Goal: Task Accomplishment & Management: Manage account settings

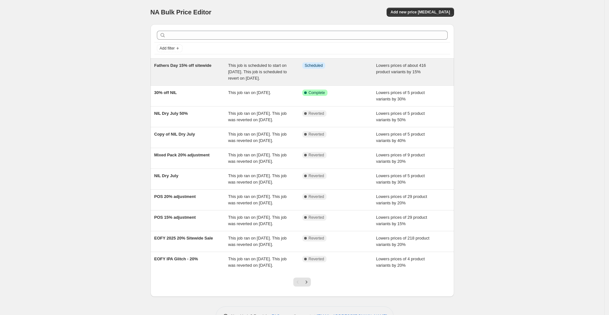
click at [251, 68] on div "This job is scheduled to start on [DATE]. This job is scheduled to revert on [D…" at bounding box center [265, 71] width 74 height 19
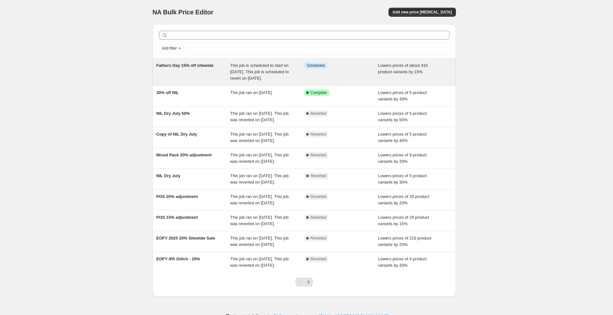
select select "percentage"
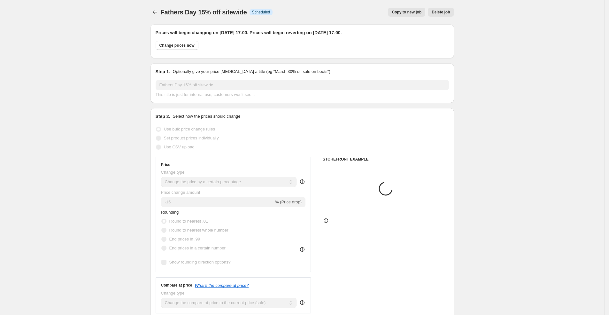
select select "collection"
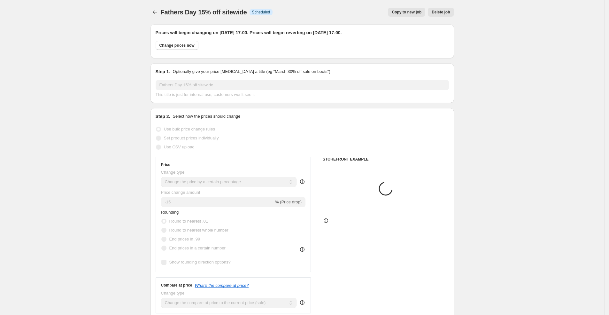
select select "collection"
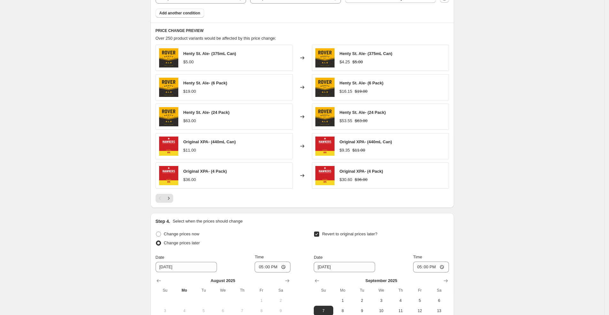
scroll to position [582, 0]
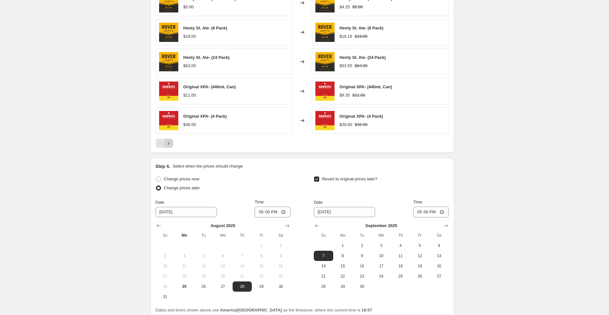
click at [170, 142] on icon "Next" at bounding box center [168, 143] width 6 height 6
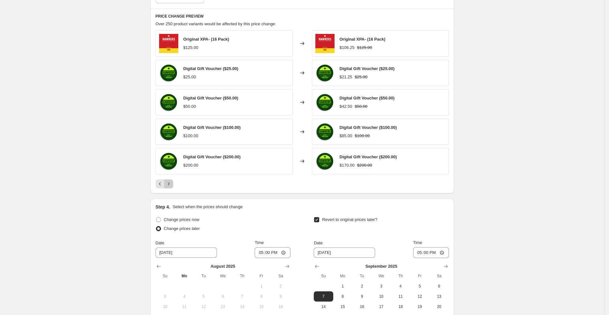
click at [173, 182] on div "PRICE CHANGE PREVIEW Over 250 product variants would be affected by this price …" at bounding box center [302, 100] width 304 height 185
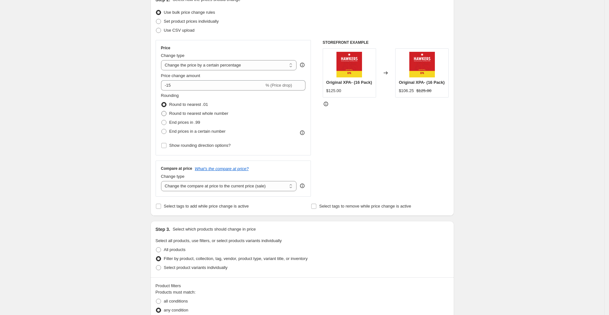
scroll to position [130, 0]
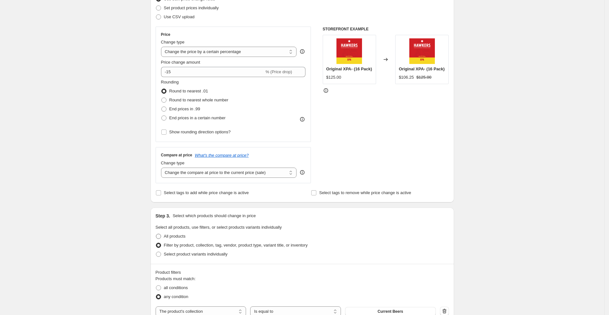
click at [160, 234] on span at bounding box center [158, 236] width 5 height 5
click at [156, 234] on input "All products" at bounding box center [156, 234] width 0 height 0
radio input "true"
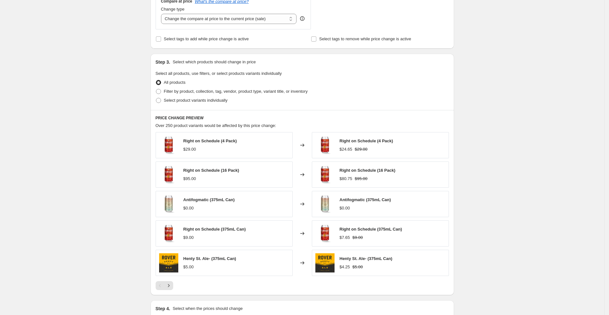
scroll to position [300, 0]
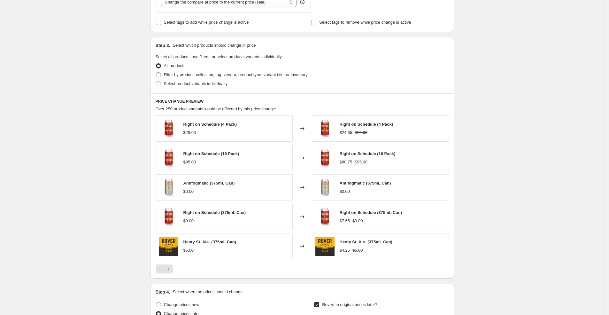
click at [160, 77] on label "Filter by product, collection, tag, vendor, product type, variant title, or inv…" at bounding box center [232, 74] width 152 height 9
click at [156, 73] on input "Filter by product, collection, tag, vendor, product type, variant title, or inv…" at bounding box center [156, 72] width 0 height 0
radio input "true"
select select "collection"
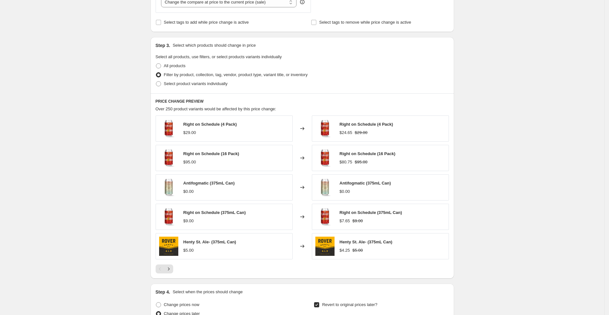
select select "collection"
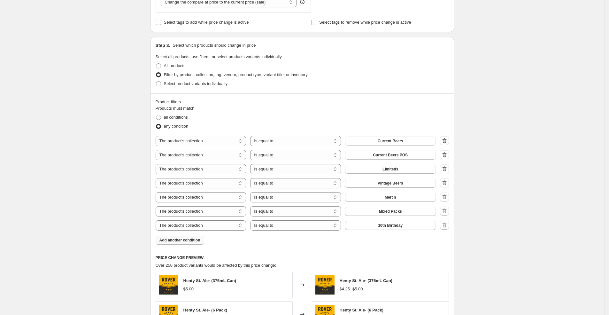
click at [197, 241] on span "Add another condition" at bounding box center [179, 239] width 41 height 5
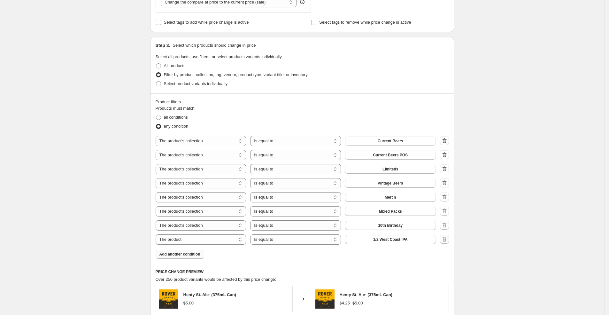
click at [446, 240] on icon "button" at bounding box center [444, 238] width 4 height 5
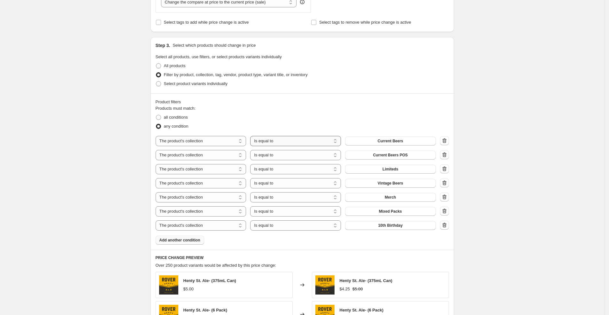
click at [326, 136] on select "Is equal to Is not equal to" at bounding box center [295, 141] width 91 height 10
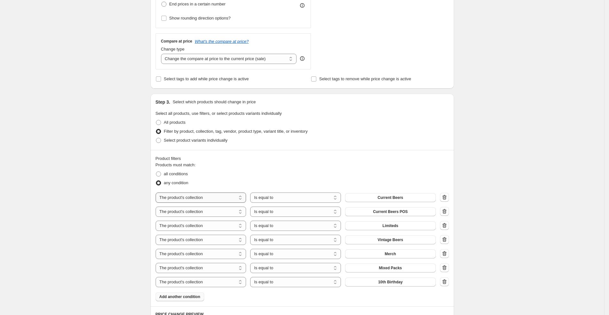
scroll to position [165, 0]
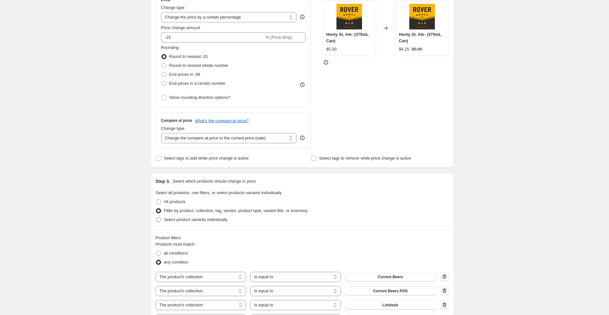
click at [160, 220] on span at bounding box center [158, 219] width 5 height 5
click at [156, 217] on input "Select product variants individually" at bounding box center [156, 217] width 0 height 0
radio input "true"
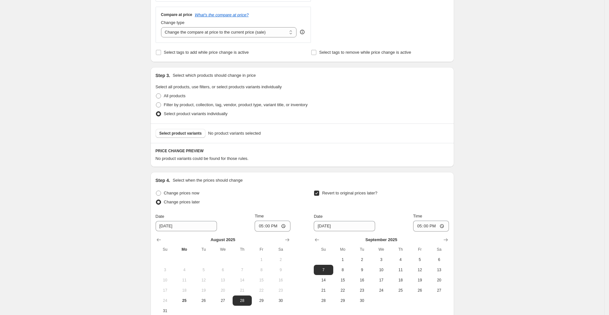
scroll to position [259, 0]
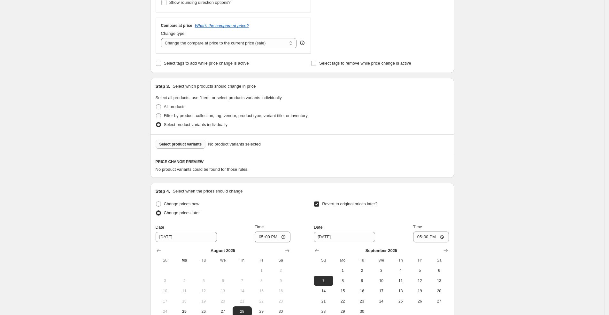
click at [189, 140] on button "Select product variants" at bounding box center [181, 144] width 50 height 9
click at [158, 114] on span at bounding box center [158, 115] width 5 height 5
click at [156, 113] on input "Filter by product, collection, tag, vendor, product type, variant title, or inv…" at bounding box center [156, 113] width 0 height 0
radio input "true"
select select "collection"
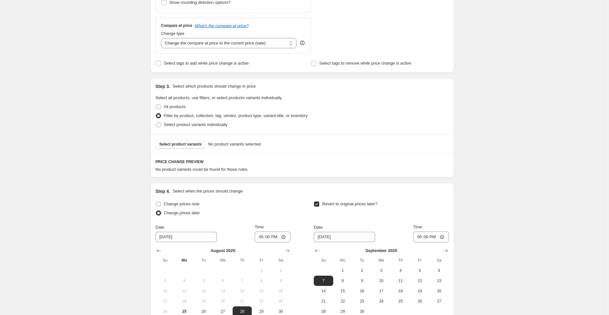
select select "collection"
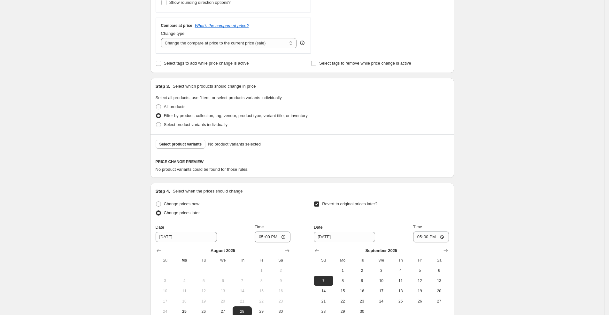
select select "collection"
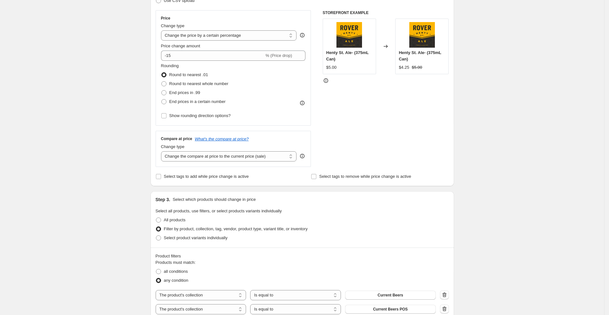
scroll to position [0, 0]
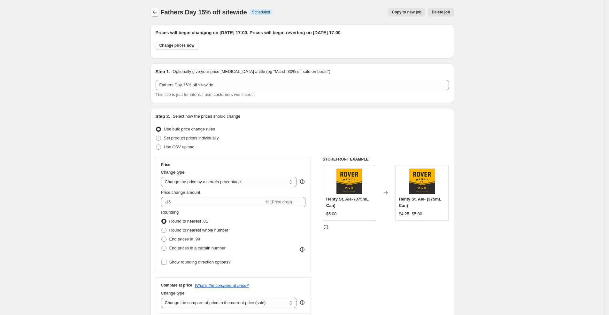
click at [153, 10] on button "Price change jobs" at bounding box center [154, 12] width 9 height 9
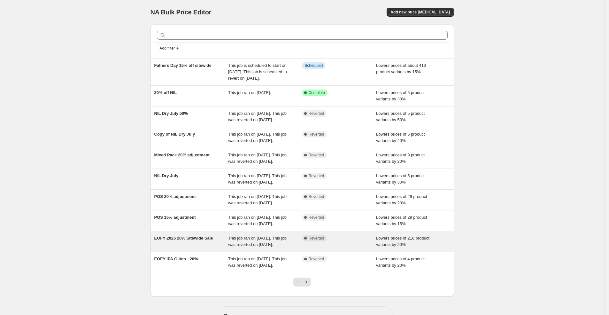
click at [198, 248] on div "EOFY 2025 20% Sitewide Sale" at bounding box center [191, 241] width 74 height 13
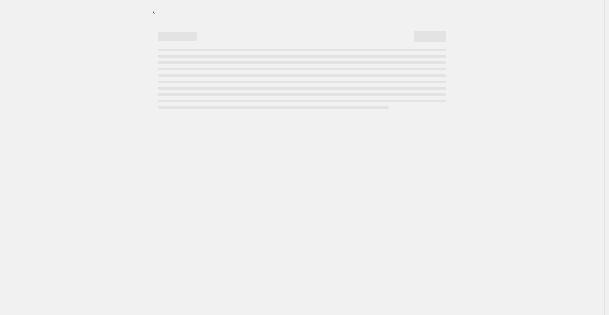
select select "percentage"
select select "product_status"
select select "collection"
select select "not_equal"
select select "collection"
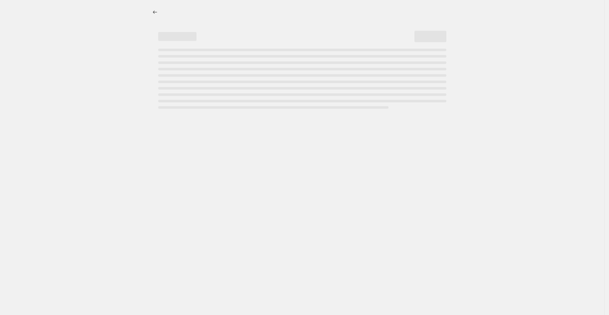
select select "not_equal"
select select "collection"
select select "not_equal"
select select "product_status"
select select "not_equal"
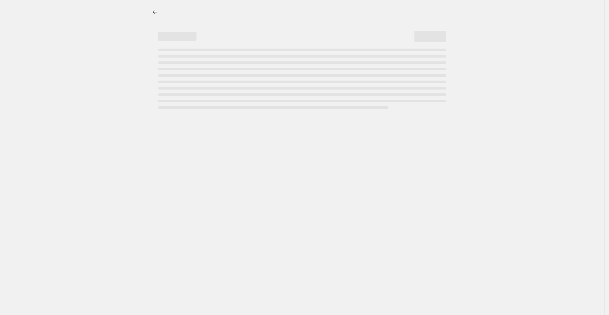
select select "archived"
select select "inventory_quantity"
select select ">"
select select "not_equal"
select select "tag"
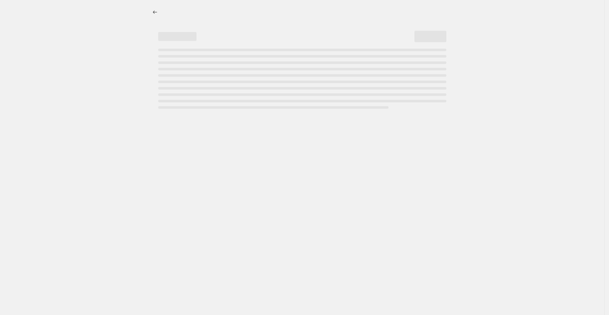
select select "not_equal"
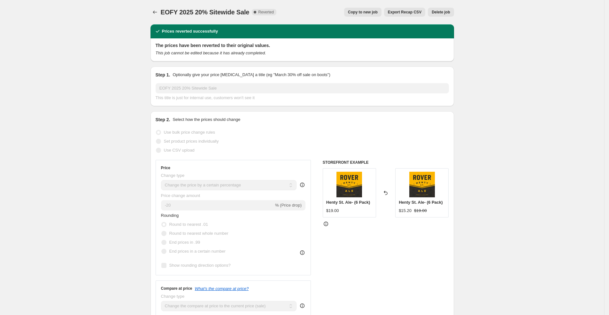
click at [367, 10] on span "Copy to new job" at bounding box center [363, 12] width 30 height 5
select select "percentage"
select select "product_status"
select select "collection"
select select "not_equal"
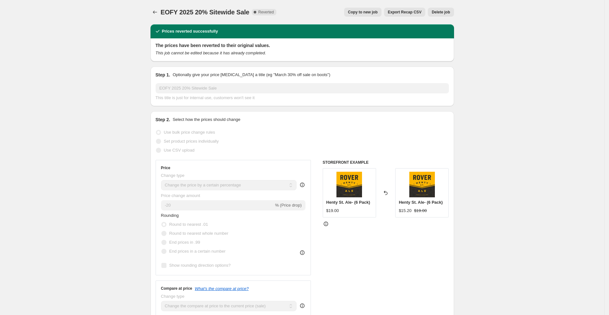
select select "collection"
select select "not_equal"
select select "collection"
select select "not_equal"
select select "product_status"
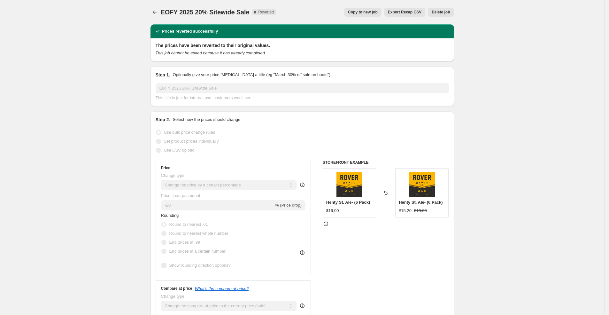
select select "not_equal"
select select "archived"
select select "inventory_quantity"
select select ">"
select select "not_equal"
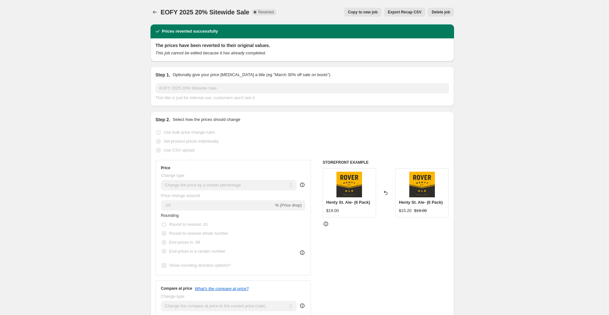
select select "tag"
select select "not_equal"
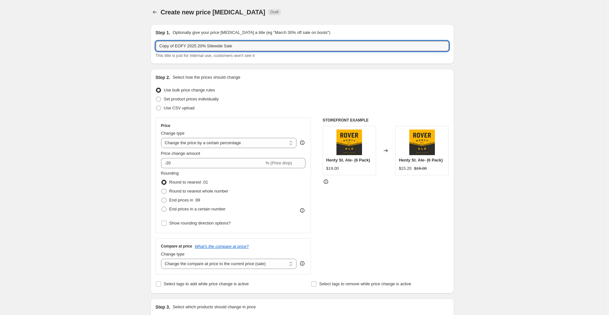
drag, startPoint x: 261, startPoint y: 48, endPoint x: 142, endPoint y: 47, distance: 118.2
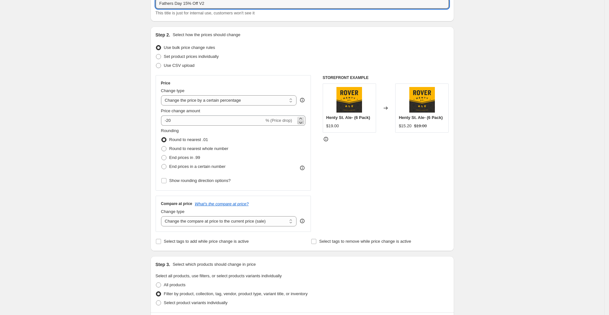
scroll to position [48, 0]
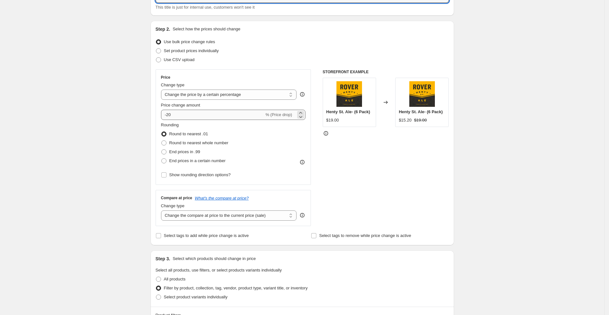
type input "Fathers Day 15% Off V2"
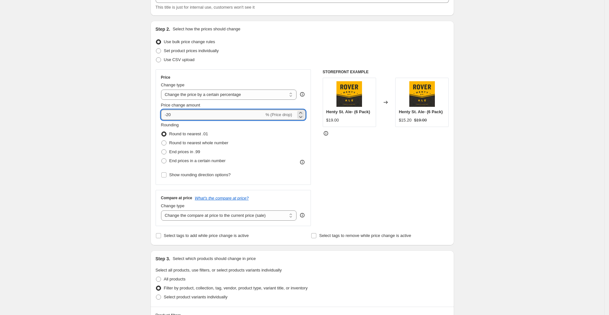
drag, startPoint x: 184, startPoint y: 113, endPoint x: 169, endPoint y: 113, distance: 14.7
click at [169, 113] on input "-20" at bounding box center [212, 115] width 103 height 10
type input "-15"
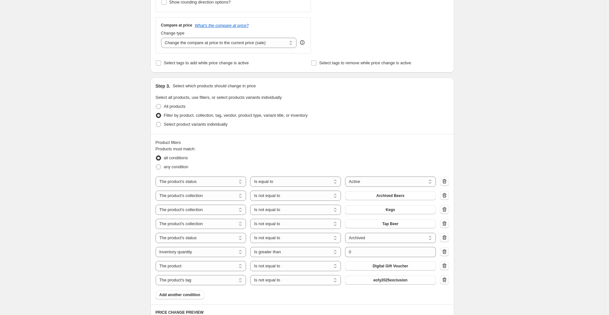
scroll to position [288, 0]
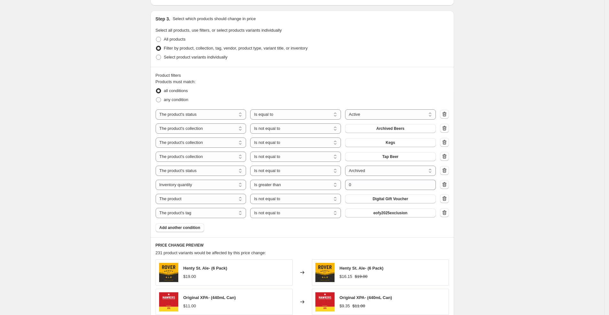
click at [446, 182] on icon "button" at bounding box center [444, 184] width 4 height 5
select select "product"
select select "not_equal"
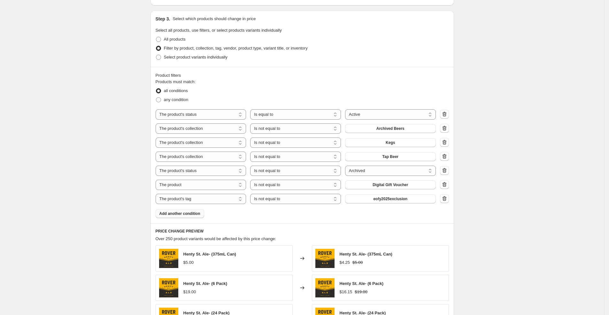
click at [179, 213] on span "Add another condition" at bounding box center [179, 213] width 41 height 5
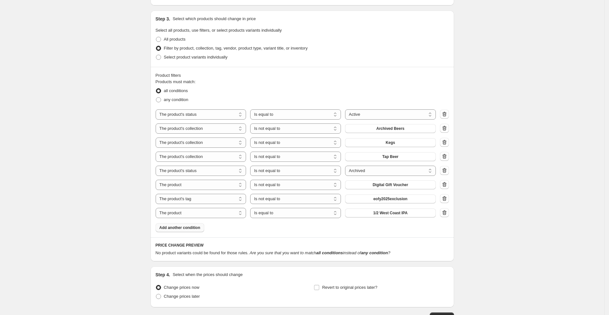
click at [446, 198] on icon "button" at bounding box center [444, 198] width 4 height 5
select select "product"
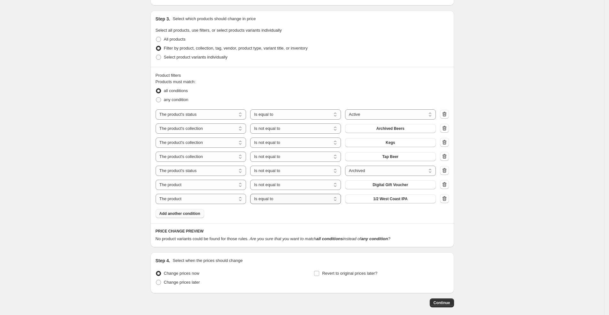
click at [297, 197] on select "Is equal to Is not equal to" at bounding box center [295, 199] width 91 height 10
select select "not_equal"
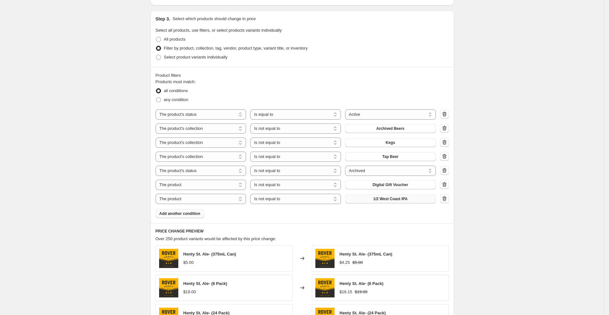
click at [404, 197] on span "1/2 West Coast IPA" at bounding box center [390, 198] width 35 height 5
click at [241, 200] on select "The product The product's collection The product's tag The product's vendor The…" at bounding box center [201, 199] width 91 height 10
click at [196, 212] on span "Add another condition" at bounding box center [179, 213] width 41 height 5
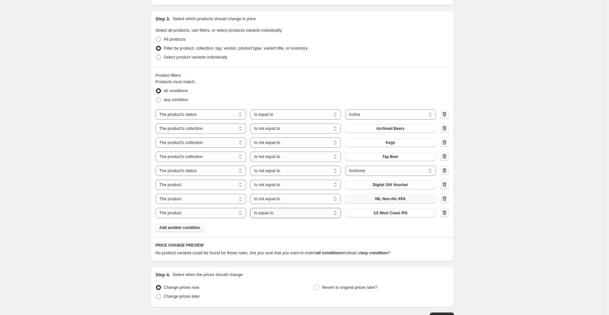
click at [294, 214] on select "Is equal to Is not equal to" at bounding box center [295, 213] width 91 height 10
select select "not_equal"
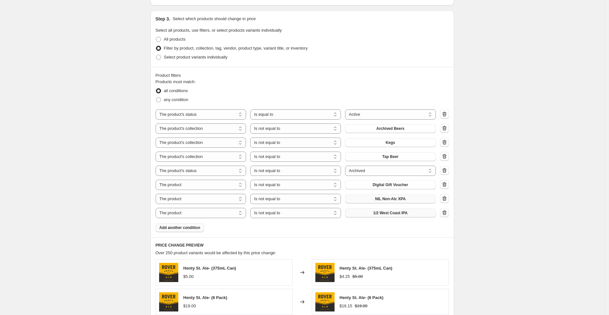
click at [405, 212] on span "1/2 West Coast IPA" at bounding box center [390, 212] width 35 height 5
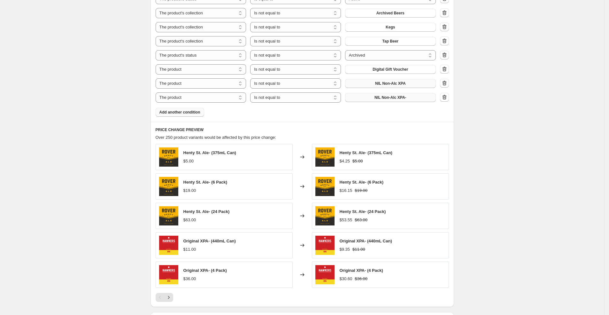
scroll to position [454, 0]
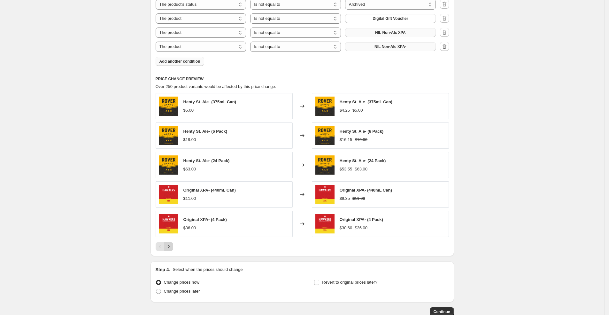
click at [172, 245] on icon "Next" at bounding box center [168, 246] width 6 height 6
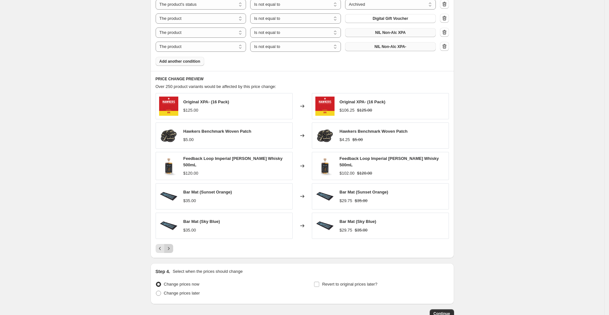
click at [168, 244] on button "Next" at bounding box center [168, 248] width 9 height 9
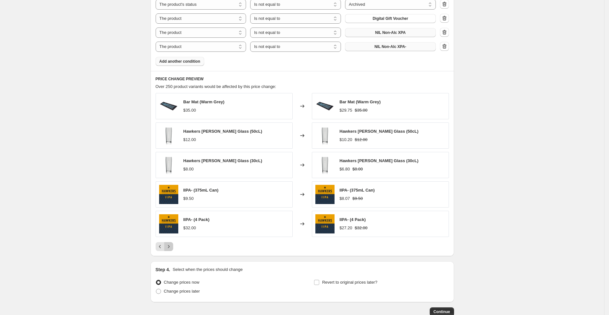
click at [170, 244] on icon "Next" at bounding box center [168, 246] width 6 height 6
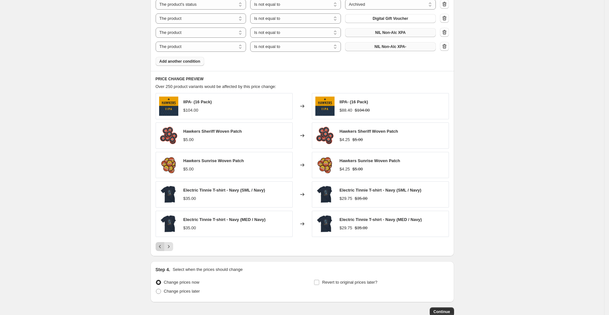
click at [158, 243] on button "Previous" at bounding box center [160, 246] width 9 height 9
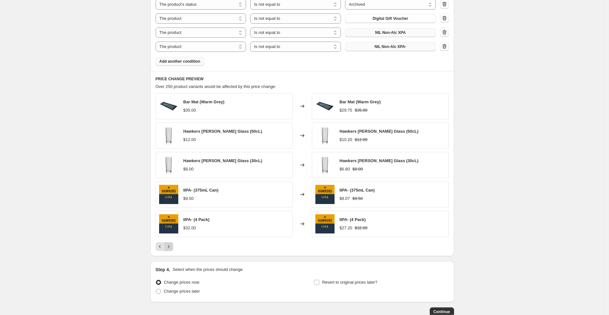
click at [172, 244] on icon "Next" at bounding box center [168, 246] width 6 height 6
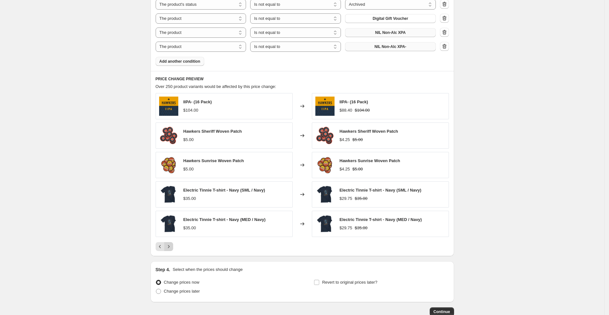
click at [172, 244] on icon "Next" at bounding box center [168, 246] width 6 height 6
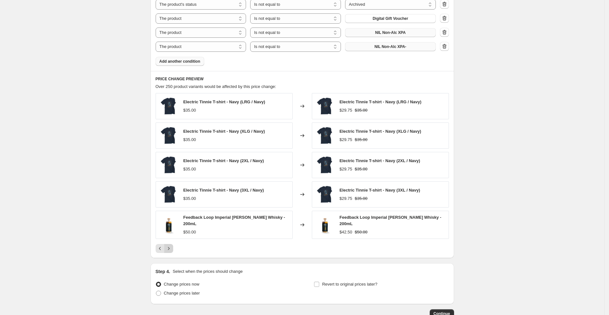
click at [172, 245] on icon "Next" at bounding box center [168, 248] width 6 height 6
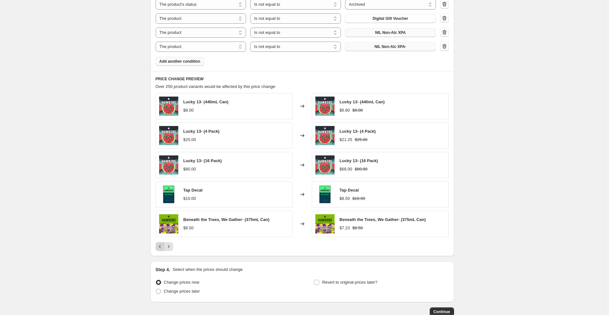
click at [161, 243] on icon "Previous" at bounding box center [160, 246] width 6 height 6
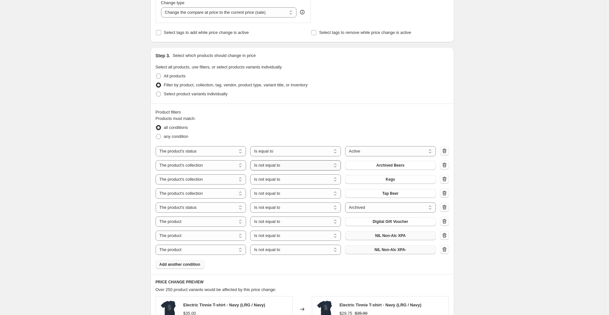
scroll to position [264, 0]
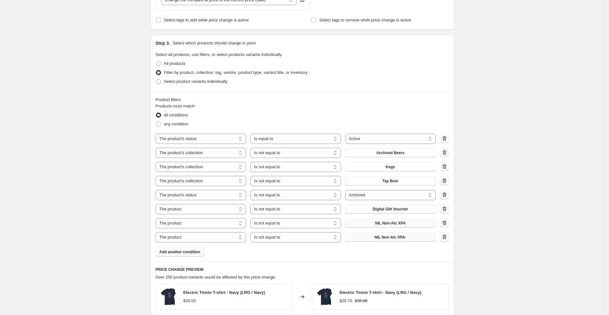
click at [169, 250] on span "Add another condition" at bounding box center [179, 251] width 41 height 5
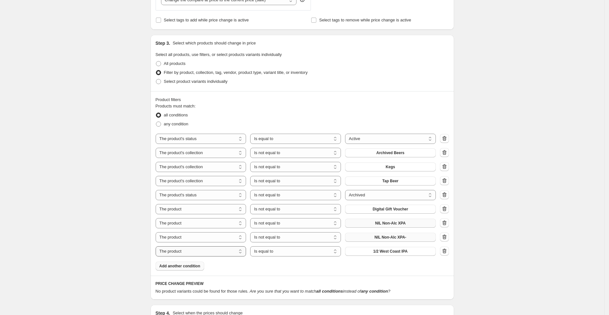
click at [207, 252] on select "The product The product's collection The product's tag The product's vendor The…" at bounding box center [201, 251] width 91 height 10
select select "collection"
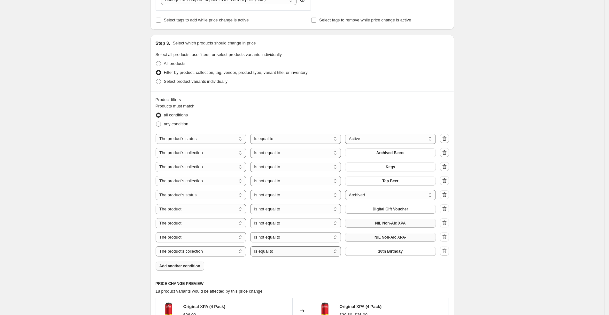
click at [282, 251] on select "Is equal to Is not equal to" at bounding box center [295, 251] width 91 height 10
select select "not_equal"
click at [402, 251] on span "10th Birthday" at bounding box center [390, 251] width 25 height 5
click at [445, 250] on icon "button" at bounding box center [444, 250] width 4 height 5
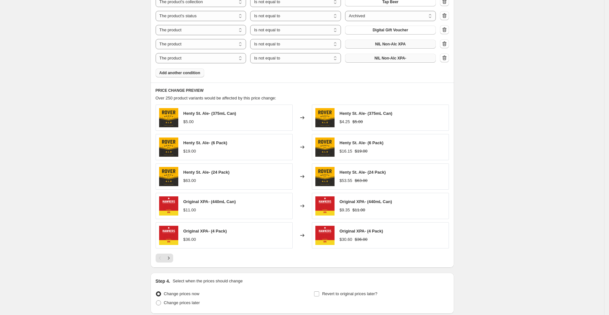
scroll to position [438, 0]
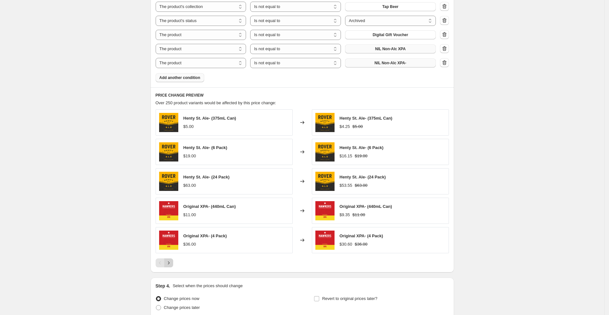
click at [168, 262] on icon "Next" at bounding box center [168, 262] width 6 height 6
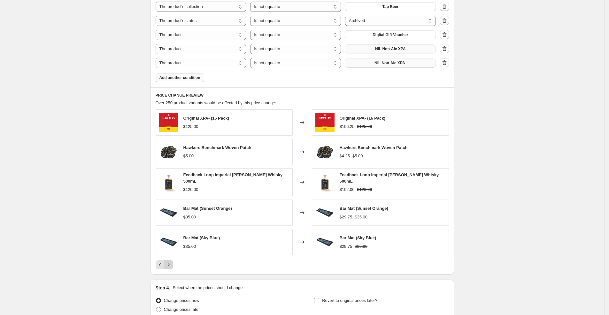
click at [171, 261] on icon "Next" at bounding box center [168, 264] width 6 height 6
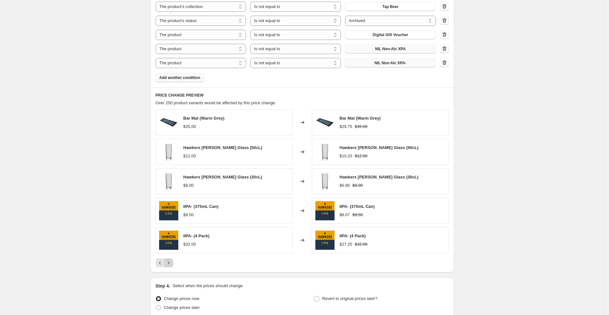
click at [171, 260] on icon "Next" at bounding box center [168, 262] width 6 height 6
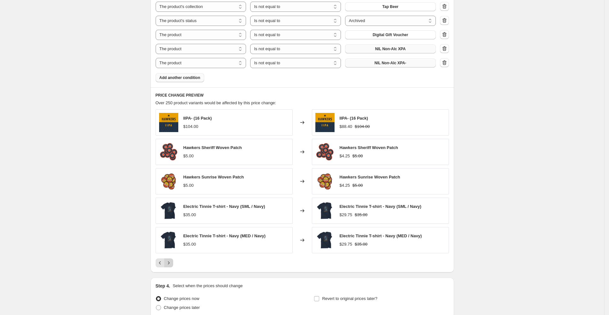
click at [171, 260] on icon "Next" at bounding box center [168, 262] width 6 height 6
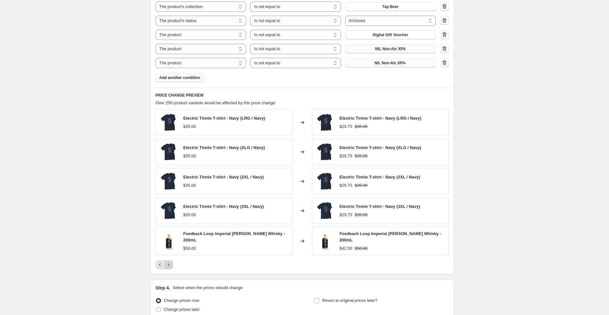
click at [171, 261] on icon "Next" at bounding box center [168, 264] width 6 height 6
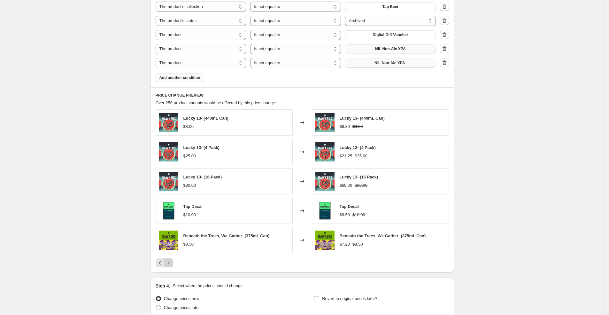
click at [171, 260] on icon "Next" at bounding box center [168, 262] width 6 height 6
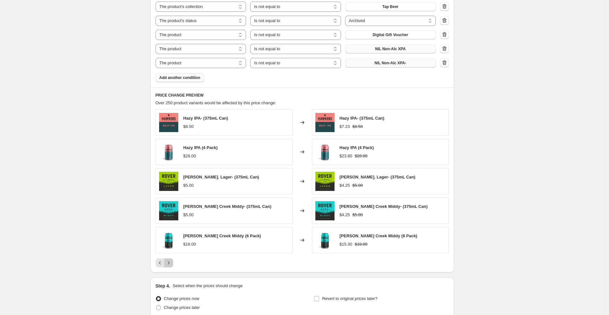
click at [171, 260] on icon "Next" at bounding box center [168, 262] width 6 height 6
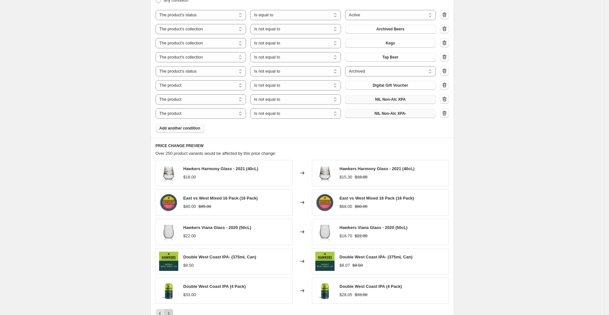
scroll to position [342, 0]
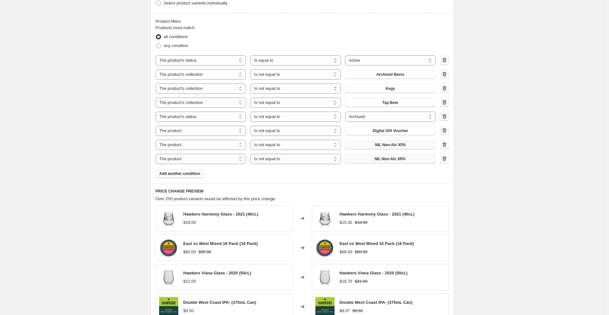
click at [198, 175] on span "Add another condition" at bounding box center [179, 173] width 41 height 5
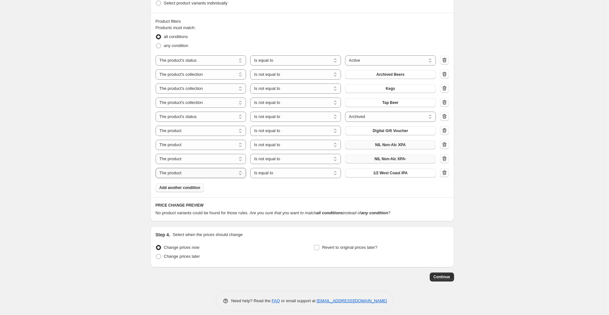
click at [224, 169] on select "The product The product's collection The product's tag The product's vendor The…" at bounding box center [201, 173] width 91 height 10
click at [313, 192] on div "Product filters Products must match: all conditions any condition The product T…" at bounding box center [302, 105] width 304 height 184
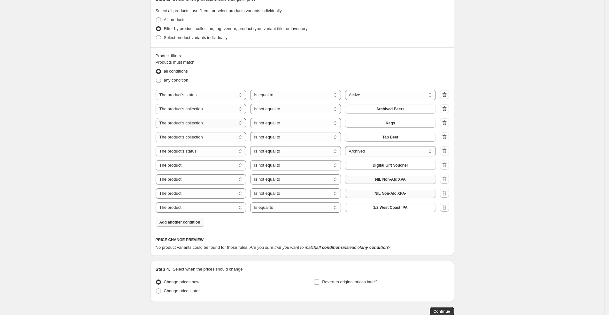
scroll to position [346, 0]
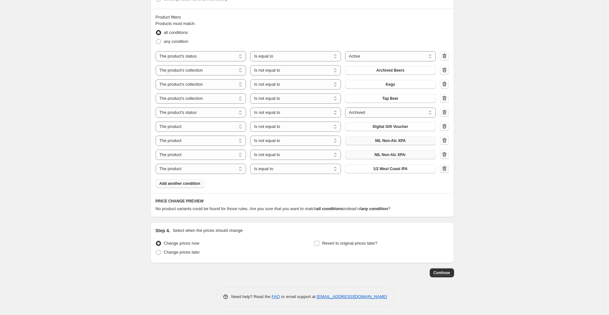
click at [446, 168] on icon "button" at bounding box center [444, 168] width 6 height 6
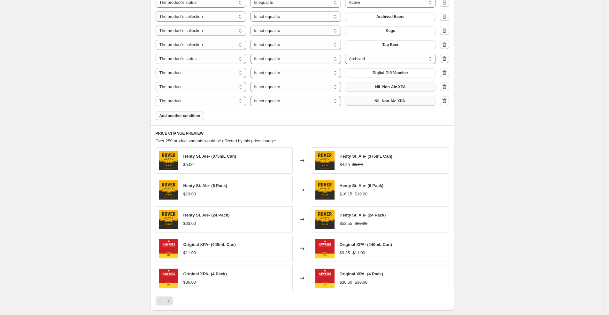
scroll to position [492, 0]
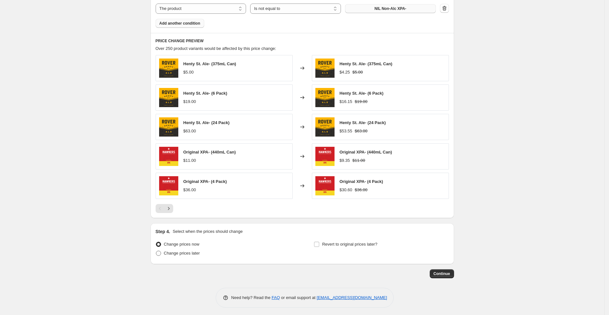
click at [161, 253] on span at bounding box center [158, 252] width 5 height 5
click at [156, 251] on input "Change prices later" at bounding box center [156, 250] width 0 height 0
radio input "true"
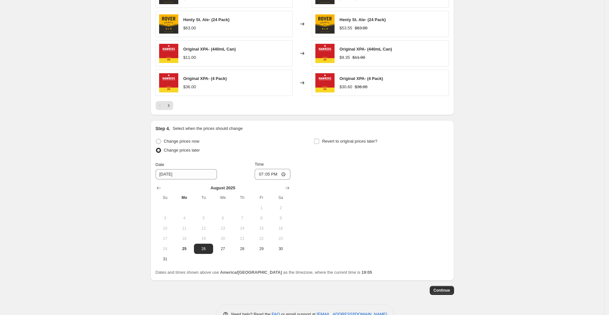
scroll to position [604, 0]
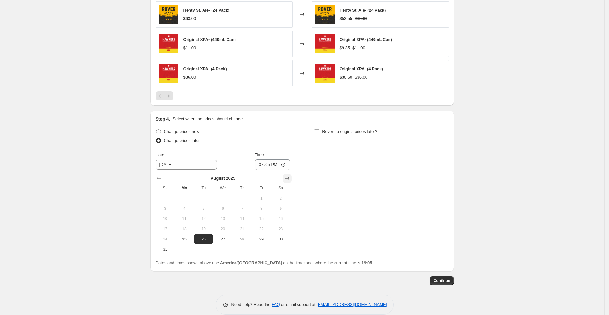
click at [289, 177] on icon "Show next month, September 2025" at bounding box center [287, 178] width 4 height 3
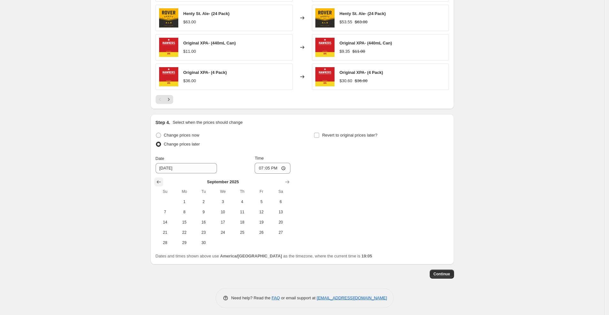
click at [158, 180] on icon "Show previous month, August 2025" at bounding box center [159, 182] width 6 height 6
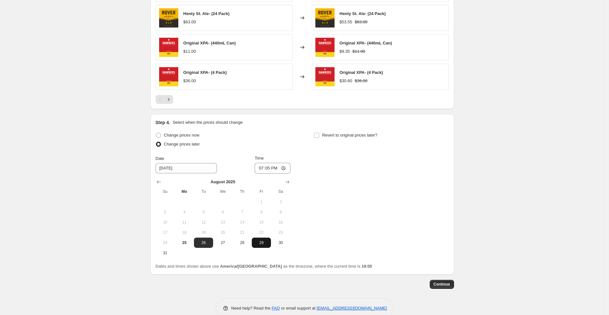
click at [262, 240] on span "29" at bounding box center [261, 242] width 14 height 5
click at [249, 242] on span "28" at bounding box center [242, 242] width 14 height 5
type input "[DATE]"
click at [264, 166] on input "19:05" at bounding box center [273, 168] width 36 height 11
type input "18:00"
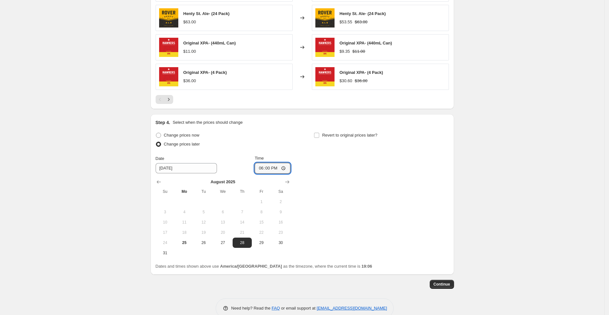
click at [354, 185] on div "Change prices now Change prices later Date [DATE] Time 18:00 [DATE] Su Mo Tu We…" at bounding box center [302, 194] width 293 height 127
click at [319, 135] on input "Revert to original prices later?" at bounding box center [316, 135] width 5 height 5
checkbox input "true"
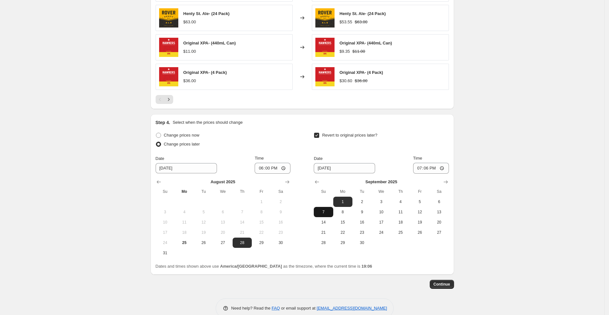
click at [329, 209] on span "7" at bounding box center [323, 211] width 14 height 5
type input "[DATE]"
click at [420, 165] on input "19:06" at bounding box center [431, 168] width 36 height 11
type input "08:59"
click at [436, 252] on div "Change prices now Change prices later Date [DATE] Time 18:00 [DATE] Su Mo Tu We…" at bounding box center [302, 194] width 293 height 127
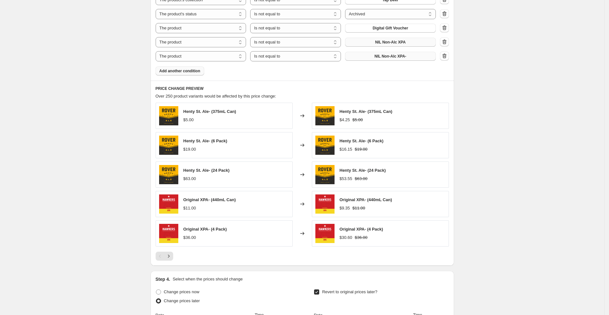
scroll to position [441, 0]
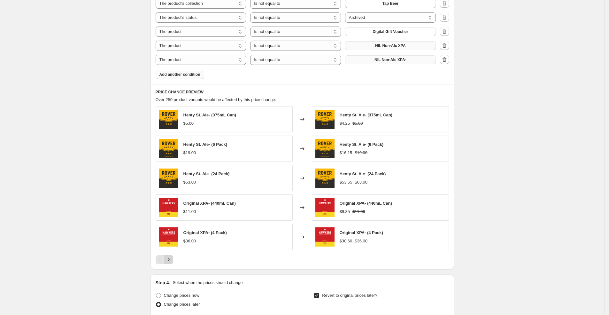
click at [173, 260] on button "Next" at bounding box center [168, 259] width 9 height 9
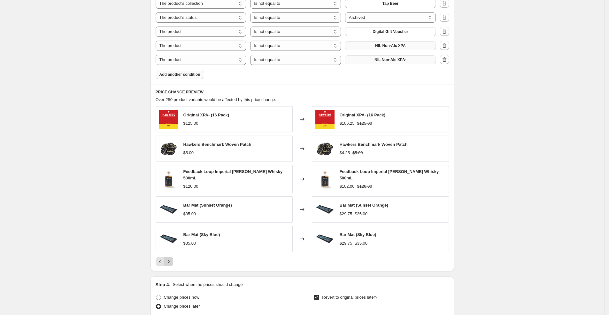
click at [173, 260] on button "Next" at bounding box center [168, 261] width 9 height 9
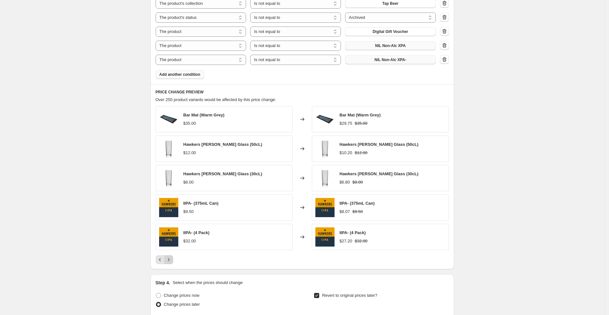
click at [173, 260] on button "Next" at bounding box center [168, 259] width 9 height 9
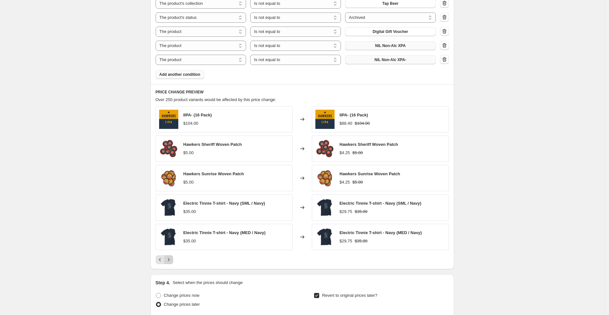
click at [173, 260] on button "Next" at bounding box center [168, 259] width 9 height 9
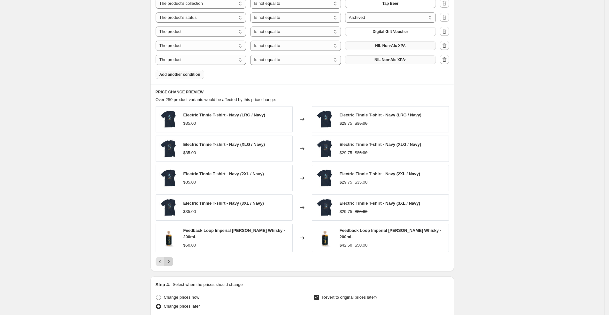
click at [173, 260] on button "Next" at bounding box center [168, 261] width 9 height 9
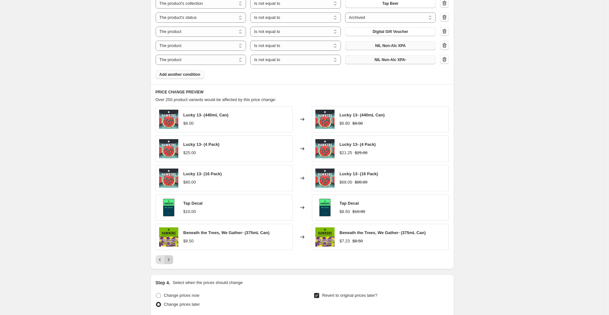
click at [172, 258] on icon "Next" at bounding box center [168, 259] width 6 height 6
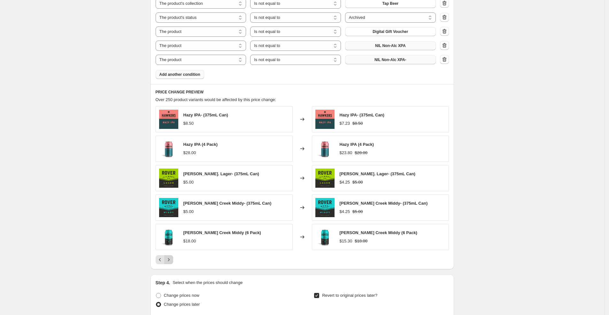
click at [172, 258] on icon "Next" at bounding box center [168, 259] width 6 height 6
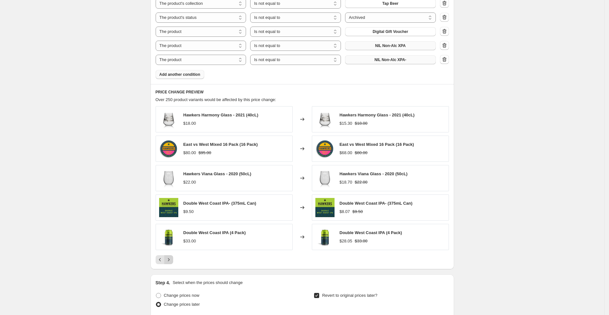
click at [172, 258] on icon "Next" at bounding box center [168, 259] width 6 height 6
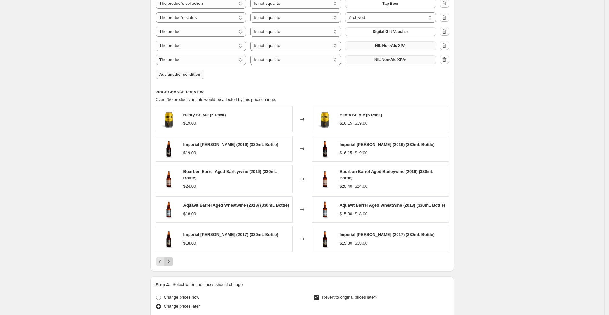
click at [172, 261] on icon "Next" at bounding box center [168, 261] width 6 height 6
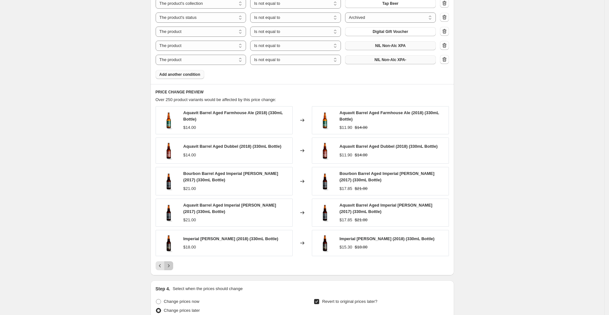
click at [172, 262] on icon "Next" at bounding box center [168, 265] width 6 height 6
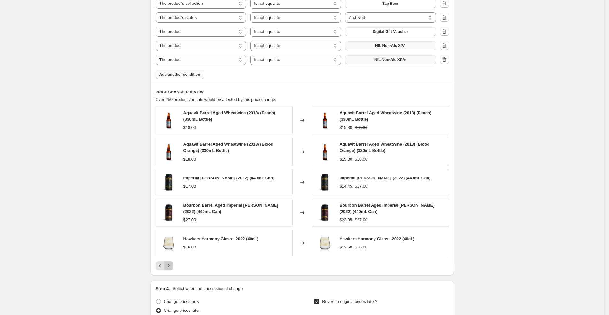
click at [172, 262] on icon "Next" at bounding box center [168, 265] width 6 height 6
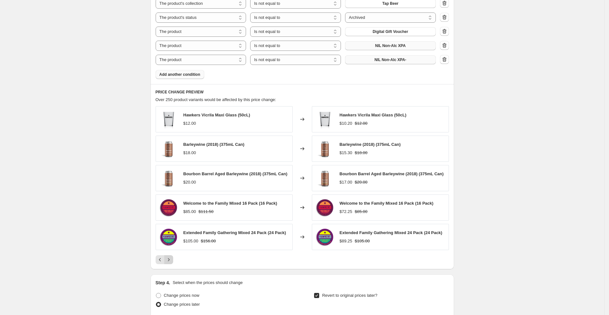
click at [172, 261] on icon "Next" at bounding box center [168, 259] width 6 height 6
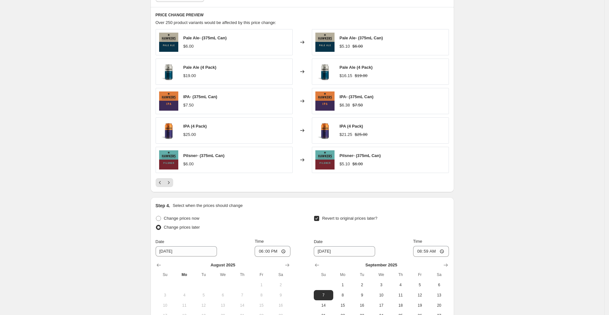
scroll to position [611, 0]
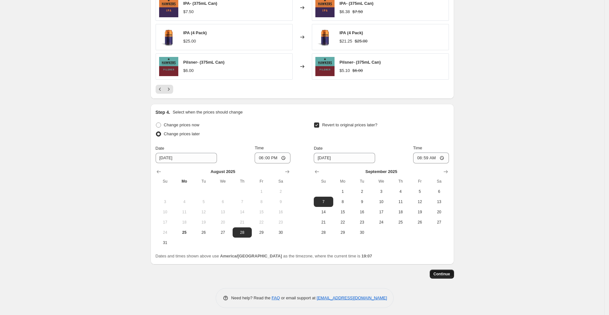
click at [450, 271] on span "Continue" at bounding box center [442, 273] width 17 height 5
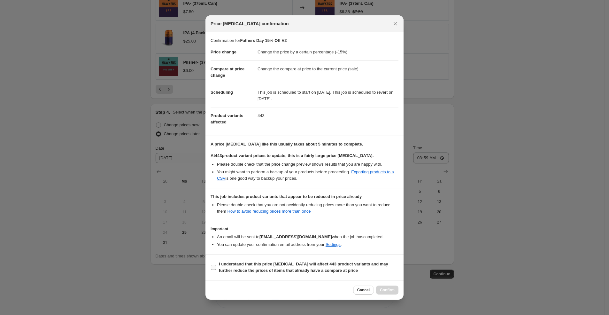
click at [216, 265] on input "I understand that this price [MEDICAL_DATA] will affect 443 product variants an…" at bounding box center [213, 267] width 5 height 5
checkbox input "true"
click at [385, 289] on span "Confirm" at bounding box center [387, 289] width 15 height 5
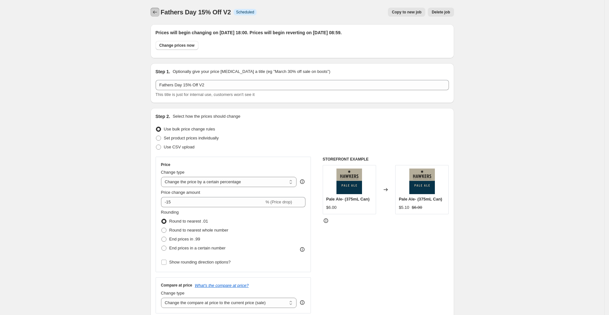
click at [157, 12] on icon "Price change jobs" at bounding box center [155, 12] width 6 height 6
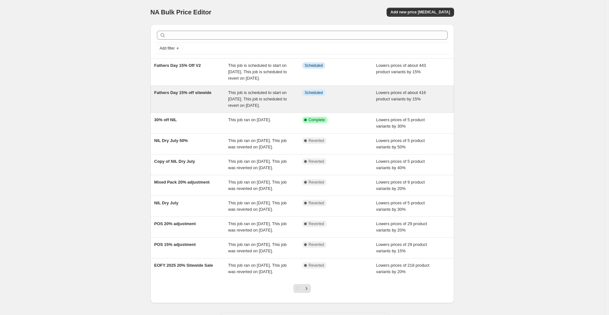
click at [189, 102] on div "Fathers Day 15% off sitewide" at bounding box center [191, 98] width 74 height 19
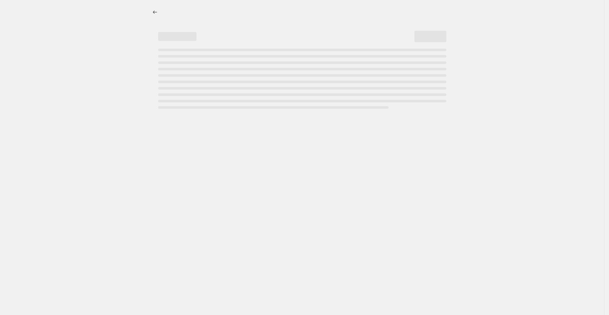
select select "percentage"
select select "collection"
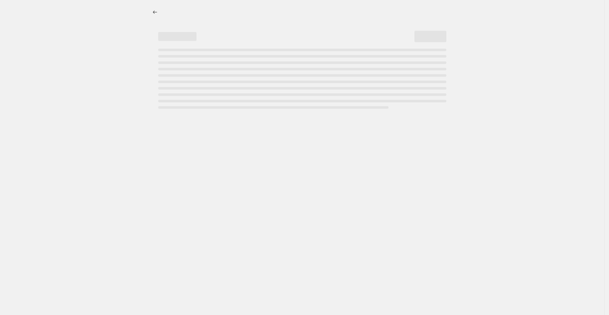
select select "collection"
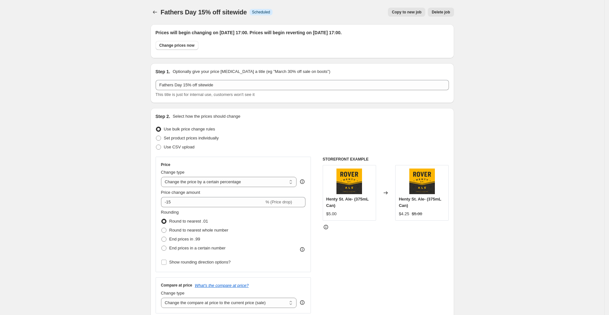
click at [450, 11] on span "Delete job" at bounding box center [441, 12] width 18 height 5
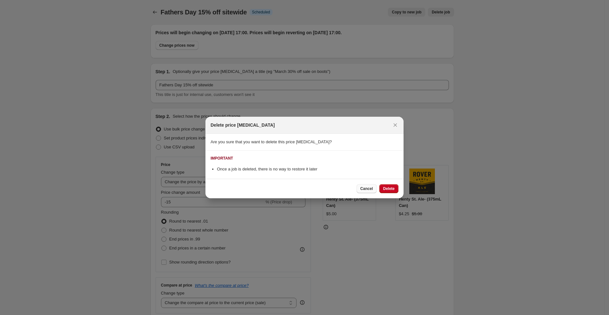
click at [372, 189] on span "Cancel" at bounding box center [366, 188] width 12 height 5
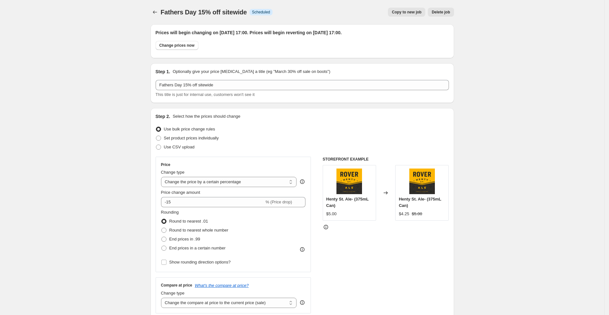
click at [435, 12] on span "Delete job" at bounding box center [441, 12] width 18 height 5
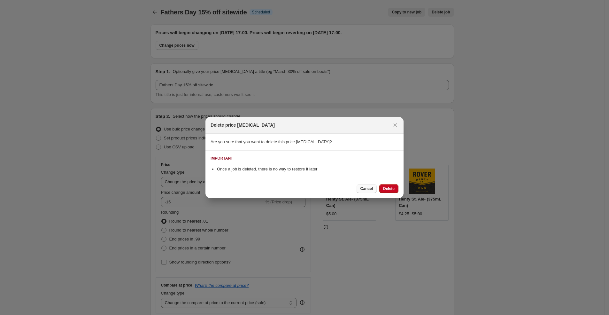
drag, startPoint x: 387, startPoint y: 188, endPoint x: 366, endPoint y: 186, distance: 20.9
click at [387, 188] on span "Delete" at bounding box center [389, 188] width 12 height 5
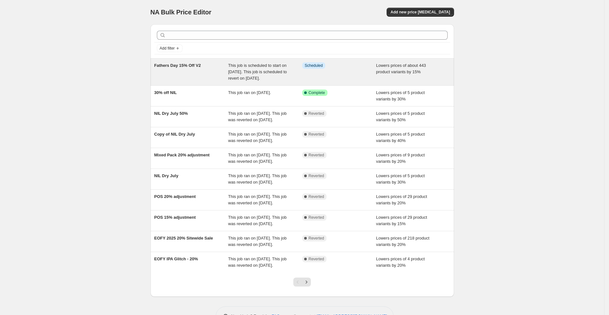
click at [266, 69] on span "This job is scheduled to start on [DATE]. This job is scheduled to revert on [D…" at bounding box center [257, 72] width 59 height 18
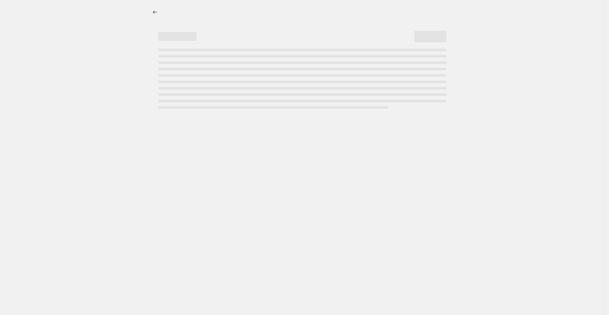
select select "percentage"
select select "product_status"
select select "collection"
select select "not_equal"
select select "collection"
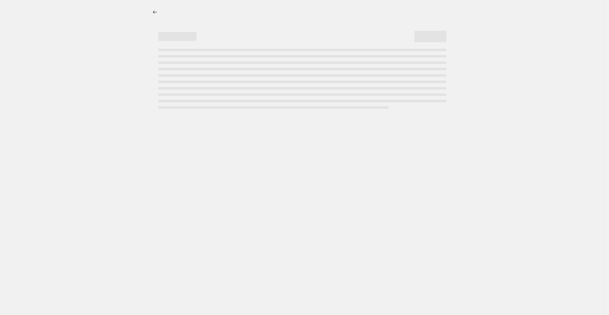
select select "not_equal"
select select "collection"
select select "not_equal"
select select "product_status"
select select "not_equal"
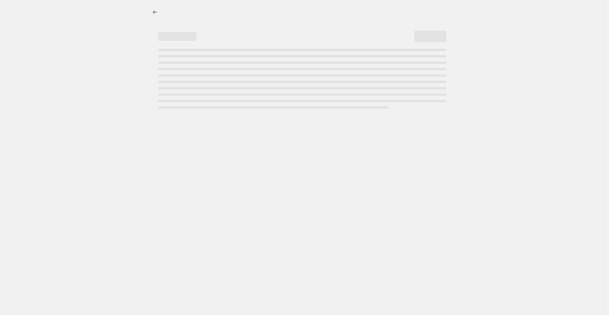
select select "archived"
select select "not_equal"
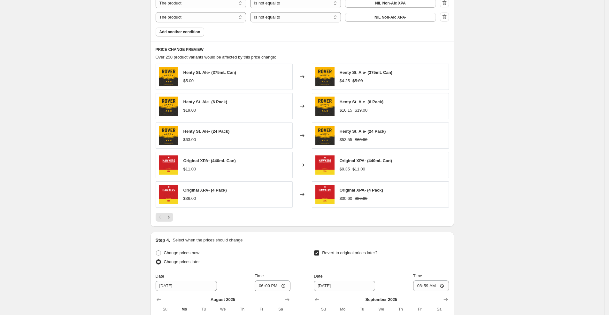
scroll to position [650, 0]
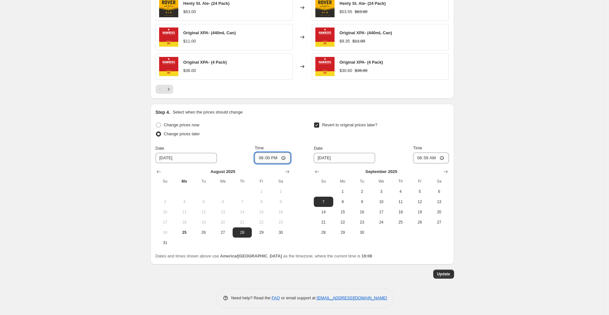
click at [261, 156] on input "18:00" at bounding box center [273, 157] width 36 height 11
type input "17:00"
click at [420, 157] on input "08:59" at bounding box center [431, 157] width 36 height 11
click at [431, 156] on input "05:59" at bounding box center [431, 157] width 36 height 11
click at [423, 156] on input "05:59" at bounding box center [431, 157] width 36 height 11
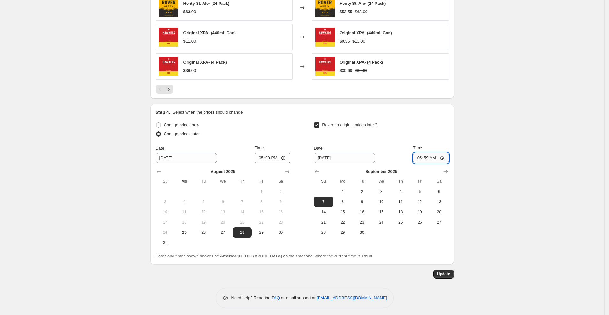
click at [426, 156] on input "05:59" at bounding box center [431, 157] width 36 height 11
type input "17:00"
click at [448, 271] on span "Update" at bounding box center [443, 273] width 13 height 5
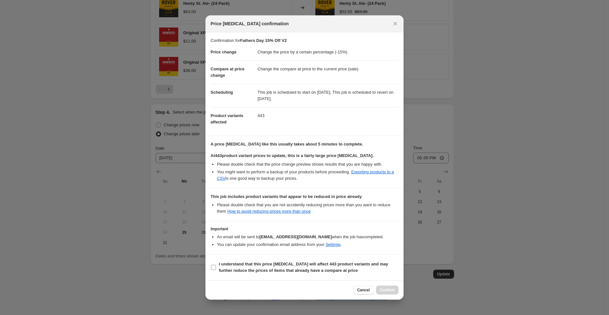
drag, startPoint x: 247, startPoint y: 265, endPoint x: 269, endPoint y: 271, distance: 23.1
click at [247, 265] on b "I understand that this price [MEDICAL_DATA] will affect 443 product variants an…" at bounding box center [303, 266] width 169 height 11
click at [216, 265] on input "I understand that this price [MEDICAL_DATA] will affect 443 product variants an…" at bounding box center [213, 267] width 5 height 5
checkbox input "true"
click at [385, 289] on span "Confirm" at bounding box center [387, 289] width 15 height 5
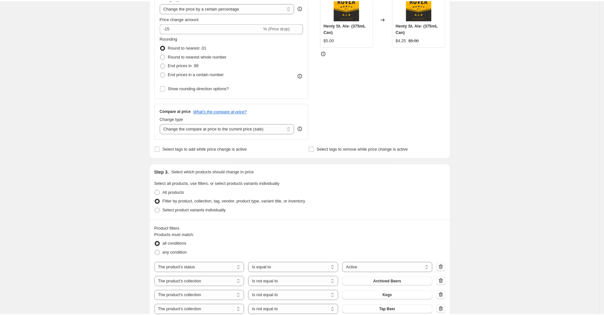
scroll to position [0, 0]
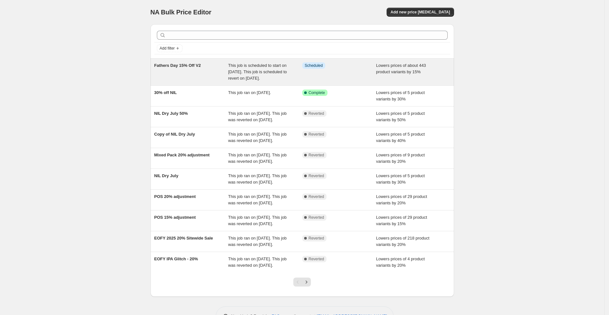
click at [261, 69] on span "This job is scheduled to start on [DATE]. This job is scheduled to revert on [D…" at bounding box center [257, 72] width 59 height 18
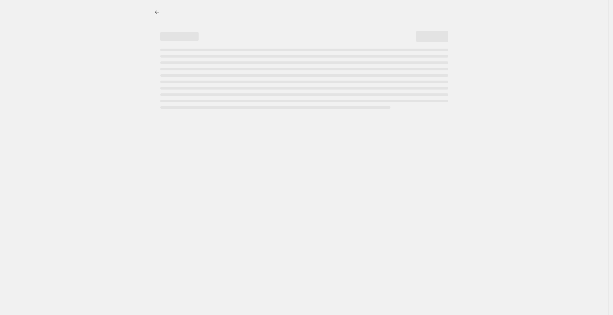
select select "percentage"
select select "not_equal"
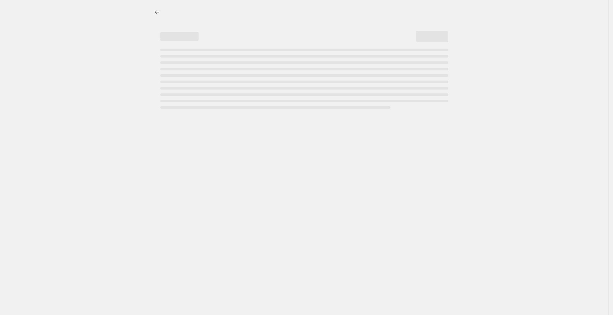
select select "archived"
select select "not_equal"
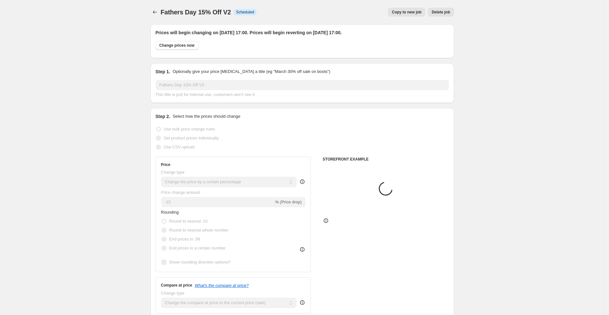
select select "collection"
select select "product"
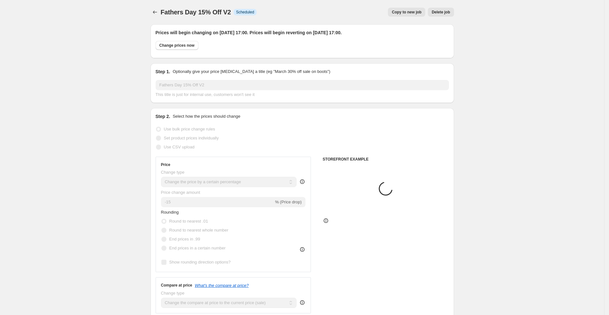
select select "product"
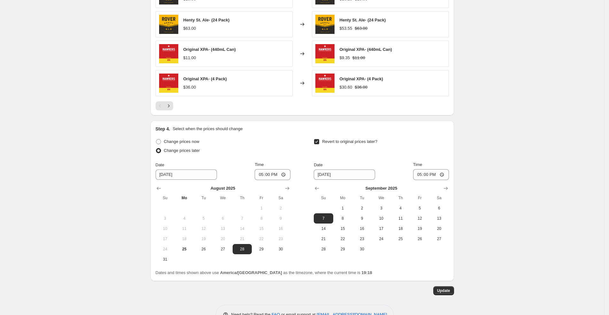
scroll to position [650, 0]
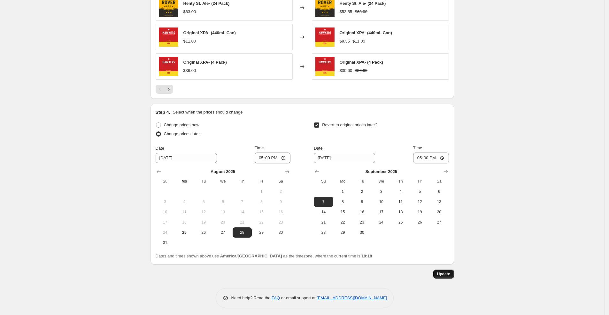
click at [442, 272] on span "Update" at bounding box center [443, 273] width 13 height 5
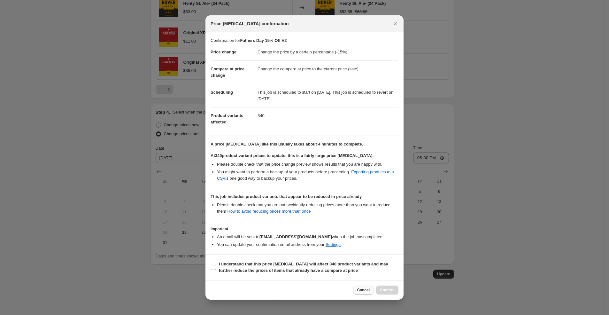
click at [363, 289] on span "Cancel" at bounding box center [363, 289] width 12 height 5
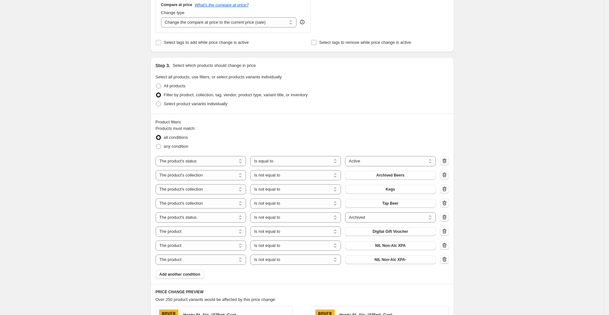
scroll to position [0, 0]
